Goal: Find specific fact: Locate a discrete piece of known information

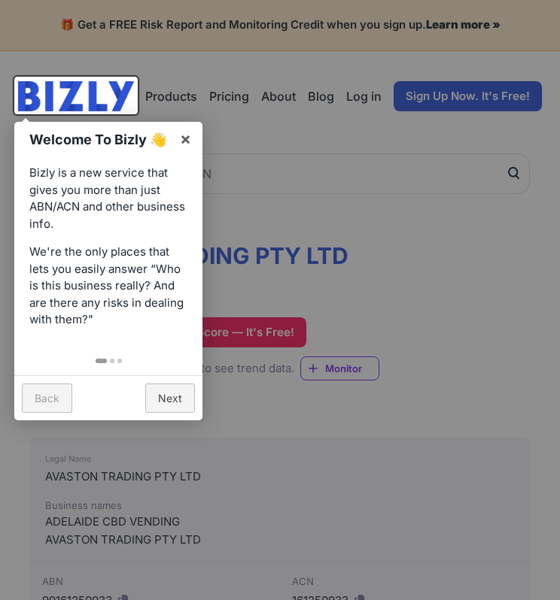
click at [511, 359] on div at bounding box center [280, 300] width 560 height 600
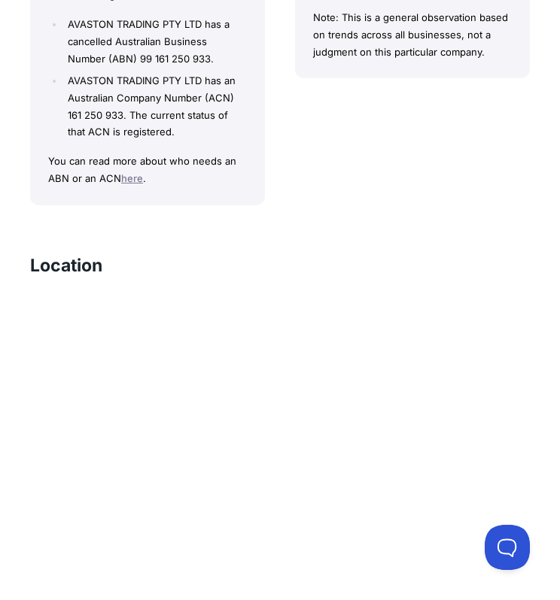
scroll to position [1521, 0]
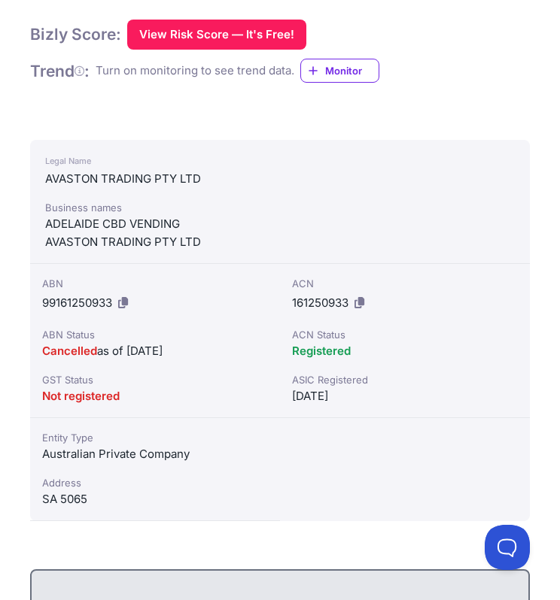
scroll to position [307, 0]
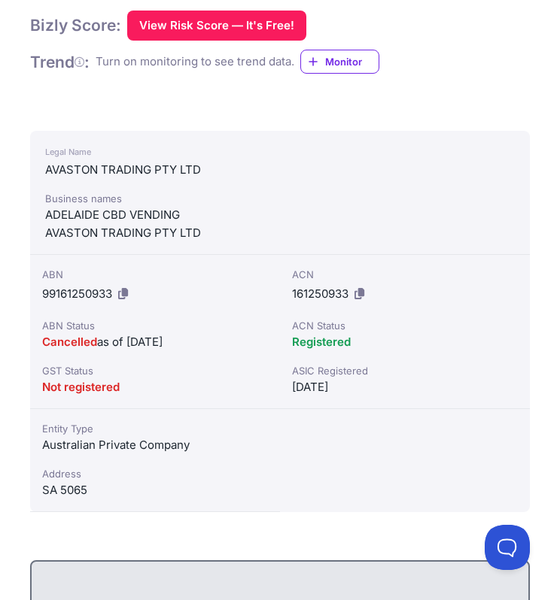
click at [138, 207] on div "ADELAIDE CBD VENDING" at bounding box center [279, 215] width 469 height 18
click at [221, 208] on div "ADELAIDE CBD VENDING" at bounding box center [279, 215] width 469 height 18
drag, startPoint x: 191, startPoint y: 215, endPoint x: 30, endPoint y: 214, distance: 160.9
copy div "ADELAIDE CBD VENDING"
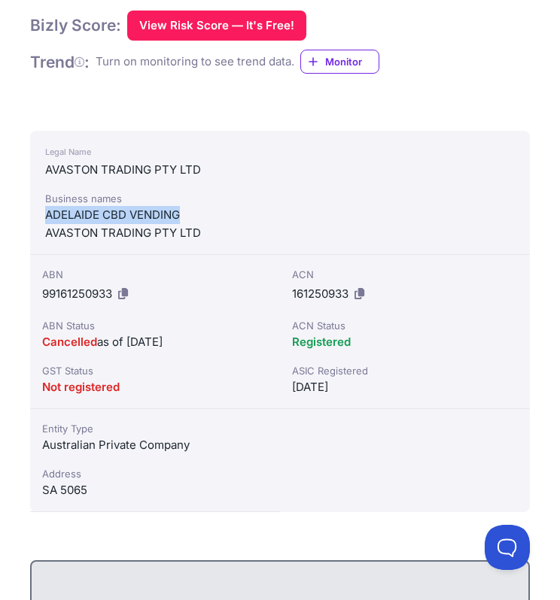
click at [244, 211] on div "ADELAIDE CBD VENDING" at bounding box center [279, 215] width 469 height 18
drag, startPoint x: 221, startPoint y: 217, endPoint x: 46, endPoint y: 217, distance: 175.2
click at [46, 217] on div "ADELAIDE CBD VENDING" at bounding box center [279, 215] width 469 height 18
click at [219, 216] on div "ADELAIDE CBD VENDING" at bounding box center [279, 215] width 469 height 18
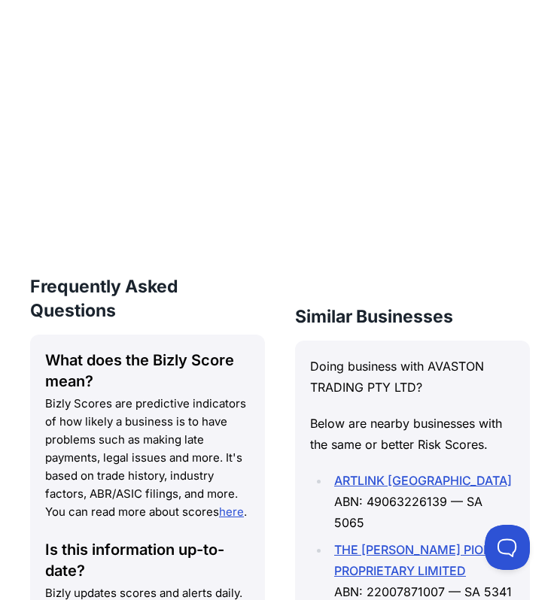
scroll to position [1941, 0]
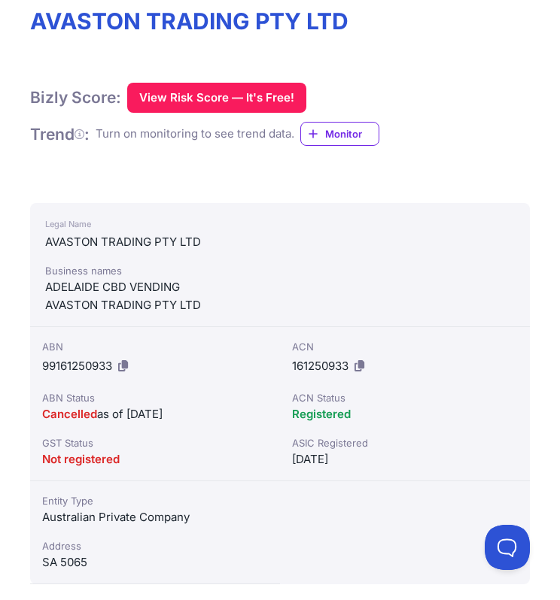
scroll to position [236, 0]
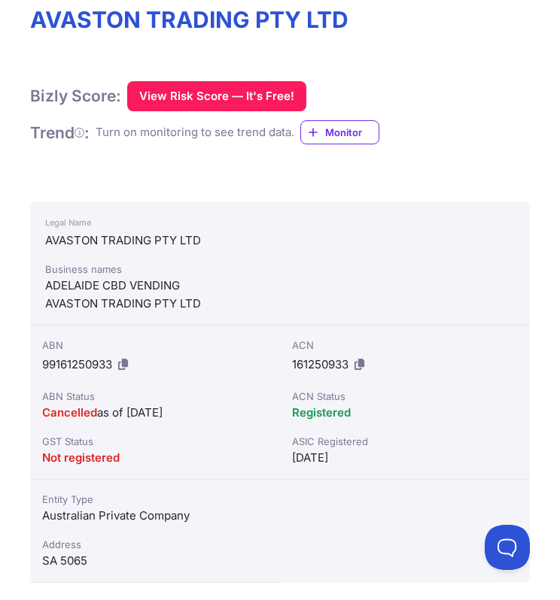
click at [346, 514] on div "Legal Name AVASTON TRADING PTY LTD Business names ADELAIDE CBD VENDING AVASTON …" at bounding box center [279, 392] width 499 height 381
